Goal: Navigation & Orientation: Find specific page/section

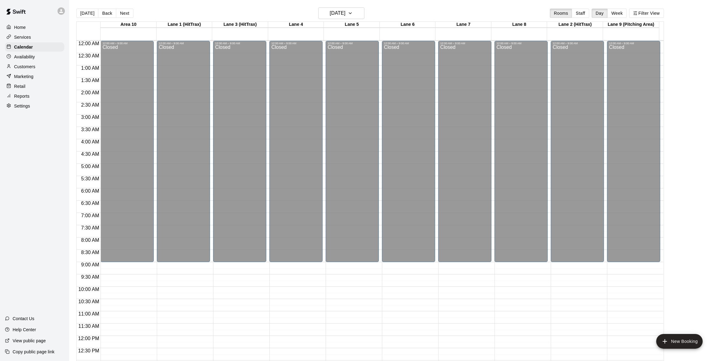
scroll to position [244, 0]
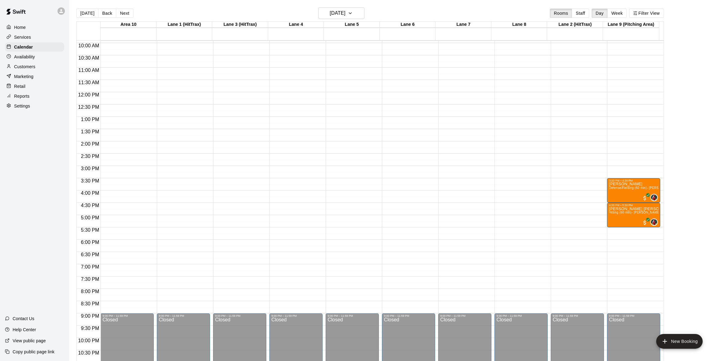
click at [20, 30] on p "Home" at bounding box center [20, 27] width 12 height 6
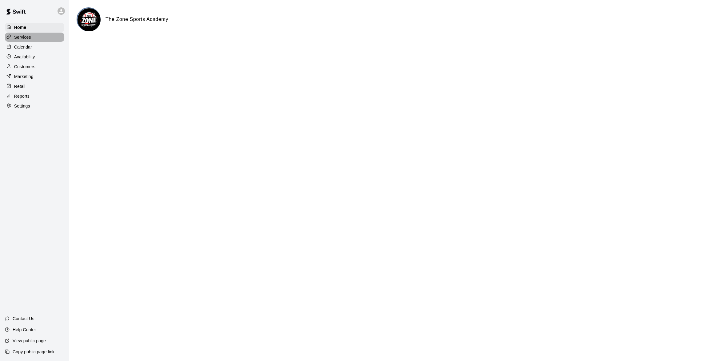
click at [17, 40] on p "Services" at bounding box center [22, 37] width 17 height 6
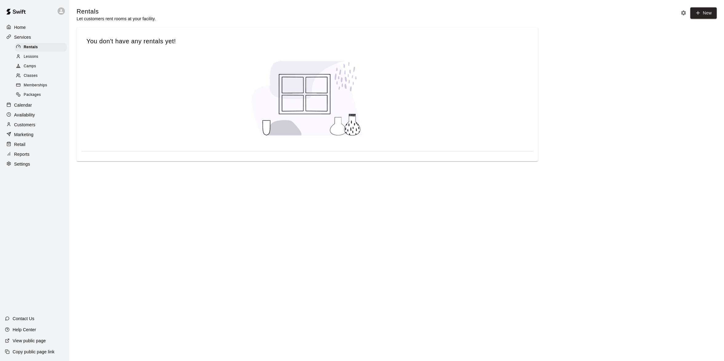
click at [24, 37] on p "Services" at bounding box center [22, 37] width 17 height 6
click at [26, 110] on div "Calendar" at bounding box center [34, 105] width 59 height 9
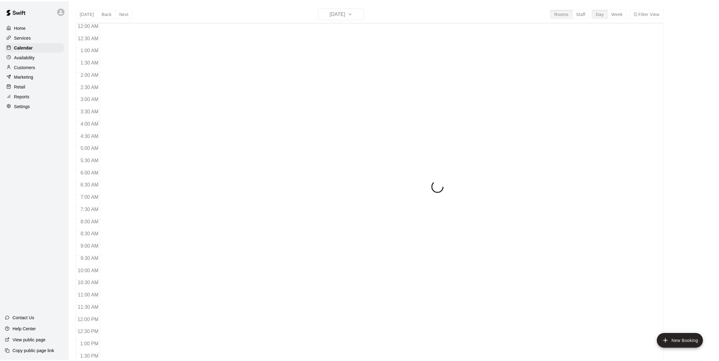
scroll to position [244, 0]
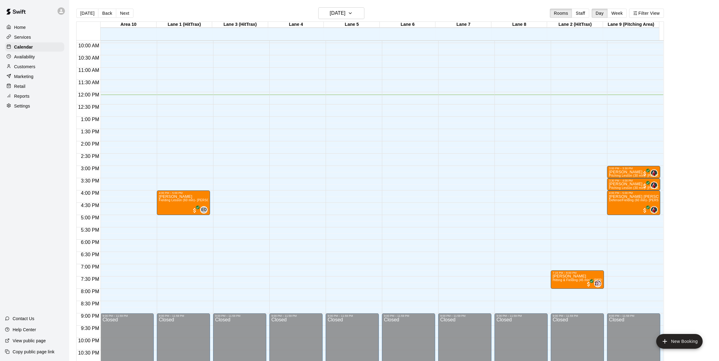
click at [27, 60] on p "Availability" at bounding box center [24, 57] width 21 height 6
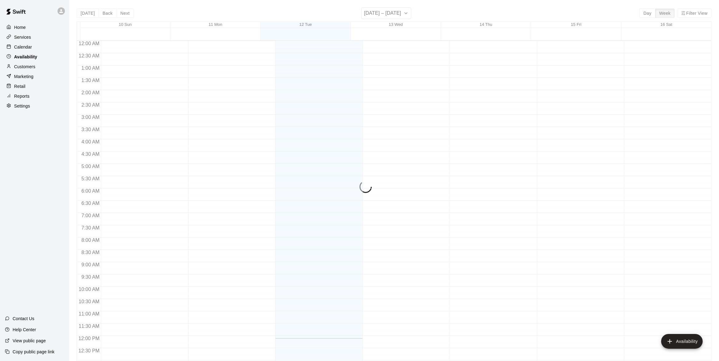
scroll to position [262, 0]
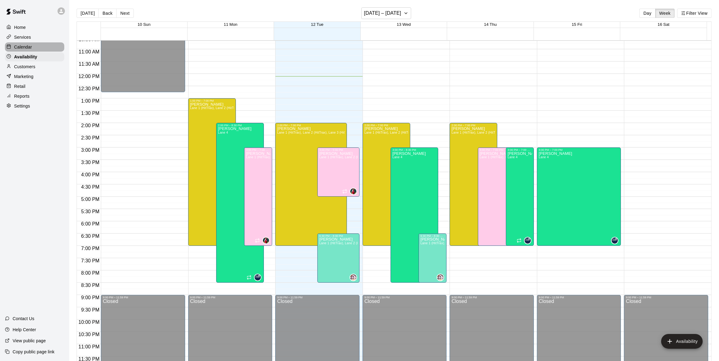
click at [23, 49] on p "Calendar" at bounding box center [23, 47] width 18 height 6
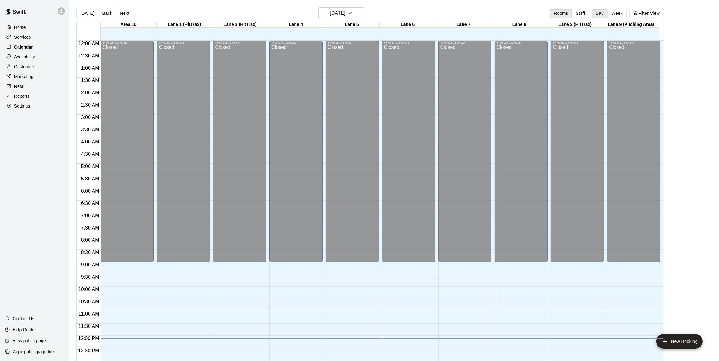
scroll to position [244, 0]
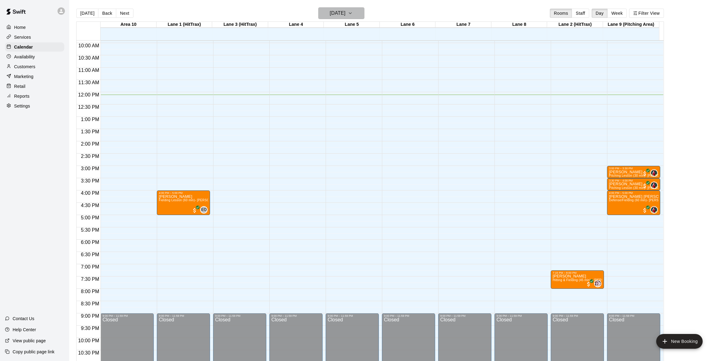
click at [353, 11] on icon "button" at bounding box center [350, 13] width 5 height 7
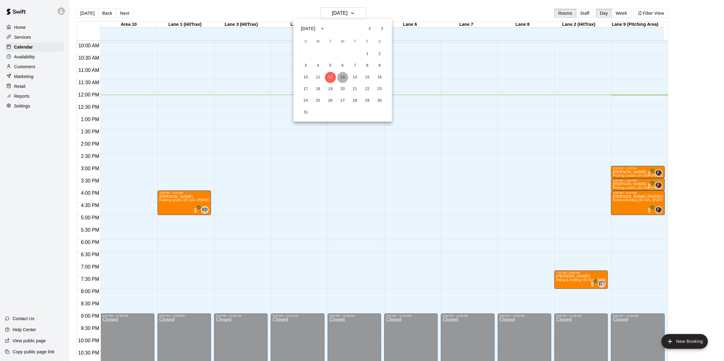
click at [341, 75] on button "13" at bounding box center [342, 77] width 11 height 11
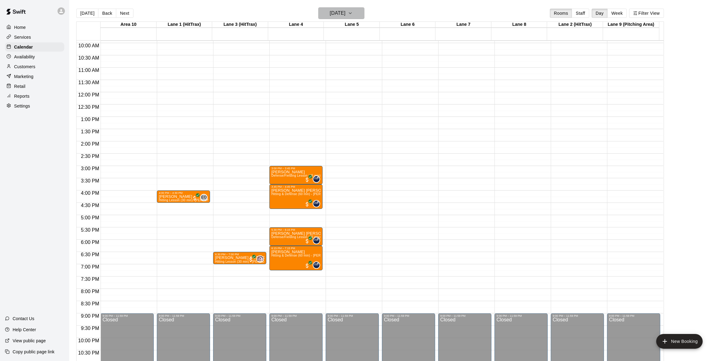
click at [353, 10] on icon "button" at bounding box center [350, 13] width 5 height 7
click at [331, 74] on button "12" at bounding box center [330, 77] width 11 height 11
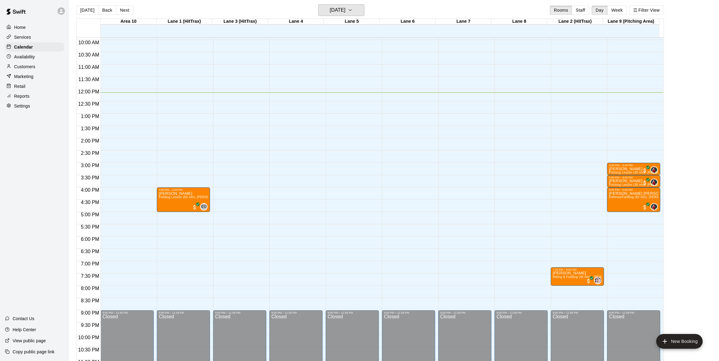
scroll to position [0, 0]
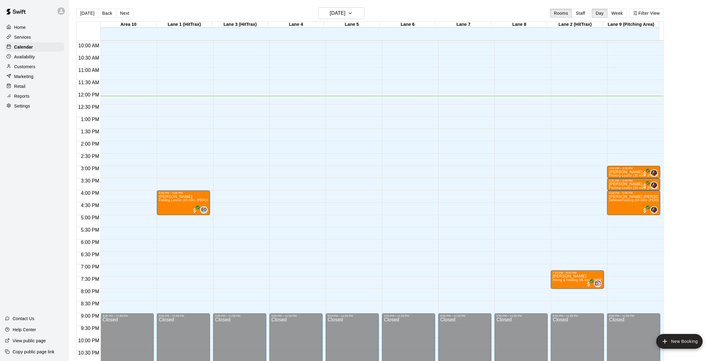
click at [30, 24] on div "Home" at bounding box center [34, 27] width 59 height 9
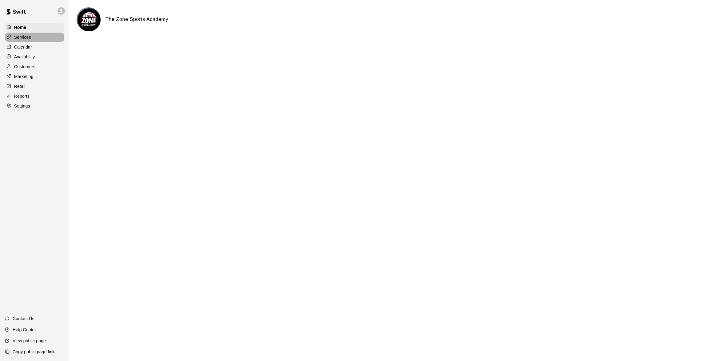
click at [27, 37] on p "Services" at bounding box center [22, 37] width 17 height 6
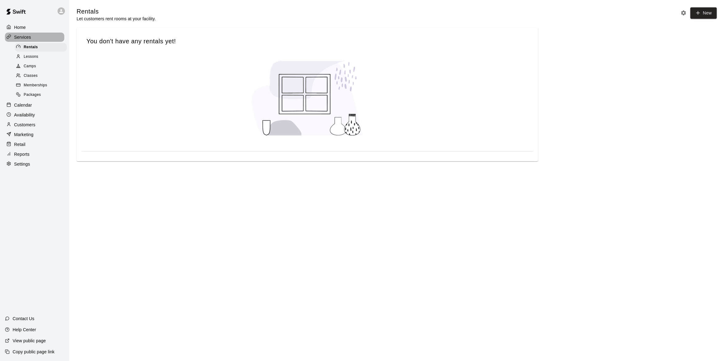
click at [23, 40] on p "Services" at bounding box center [22, 37] width 17 height 6
click at [30, 104] on div "Calendar" at bounding box center [34, 105] width 59 height 9
click at [30, 160] on div "Settings" at bounding box center [34, 164] width 59 height 9
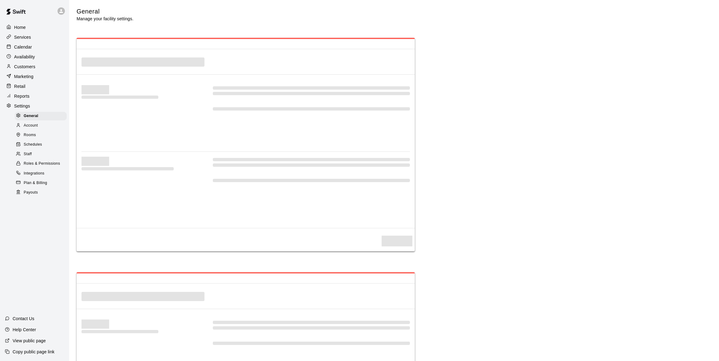
select select "**"
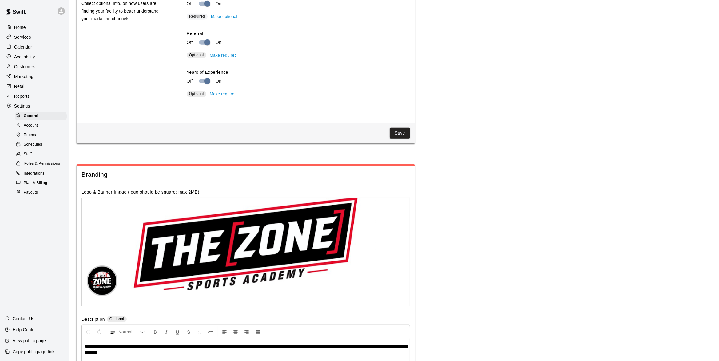
scroll to position [1117, 0]
click at [35, 56] on p "Availability" at bounding box center [24, 57] width 21 height 6
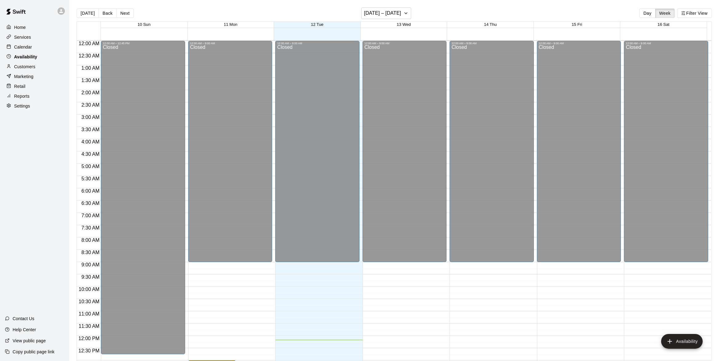
scroll to position [262, 0]
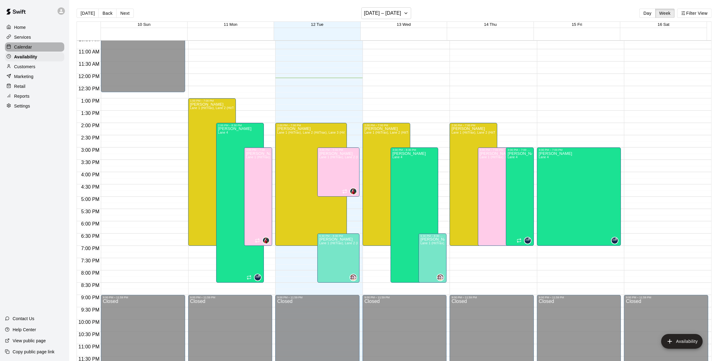
click at [32, 47] on div "Calendar" at bounding box center [34, 46] width 59 height 9
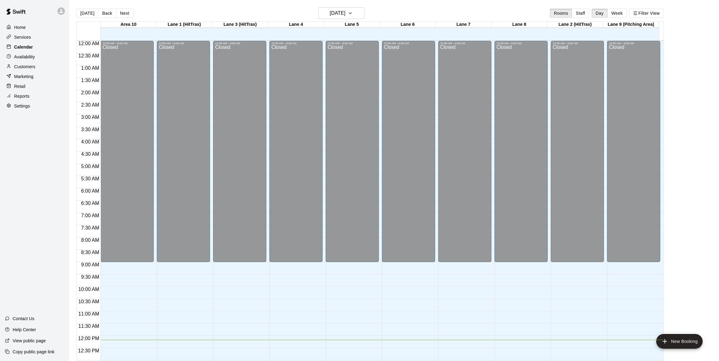
scroll to position [244, 0]
